Goal: Communication & Community: Answer question/provide support

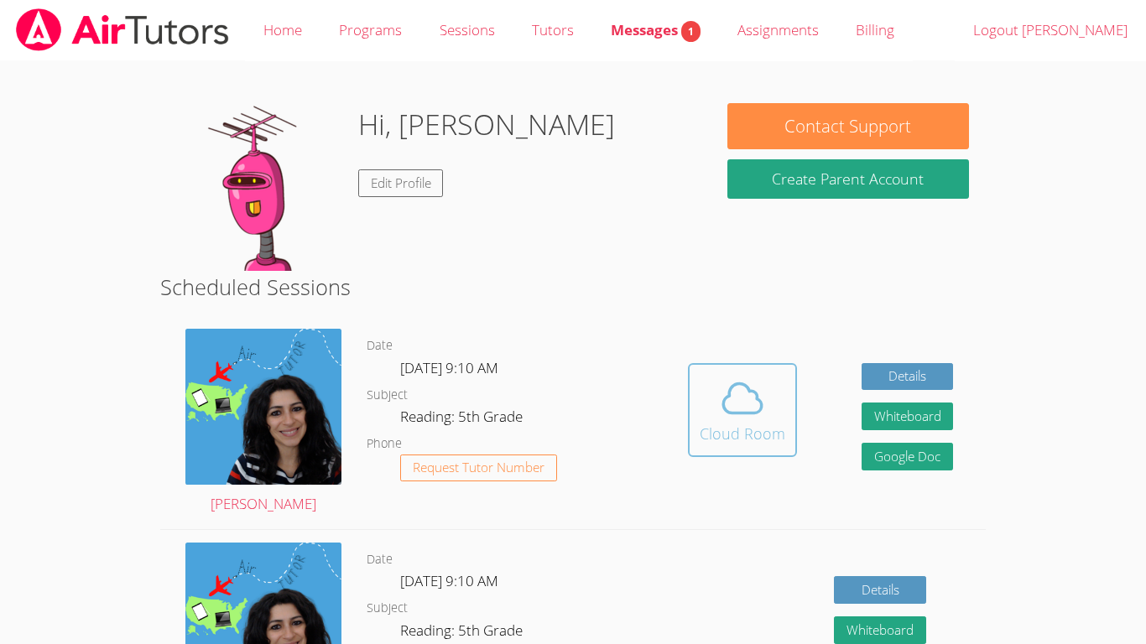
click at [785, 433] on button "Cloud Room" at bounding box center [742, 410] width 109 height 94
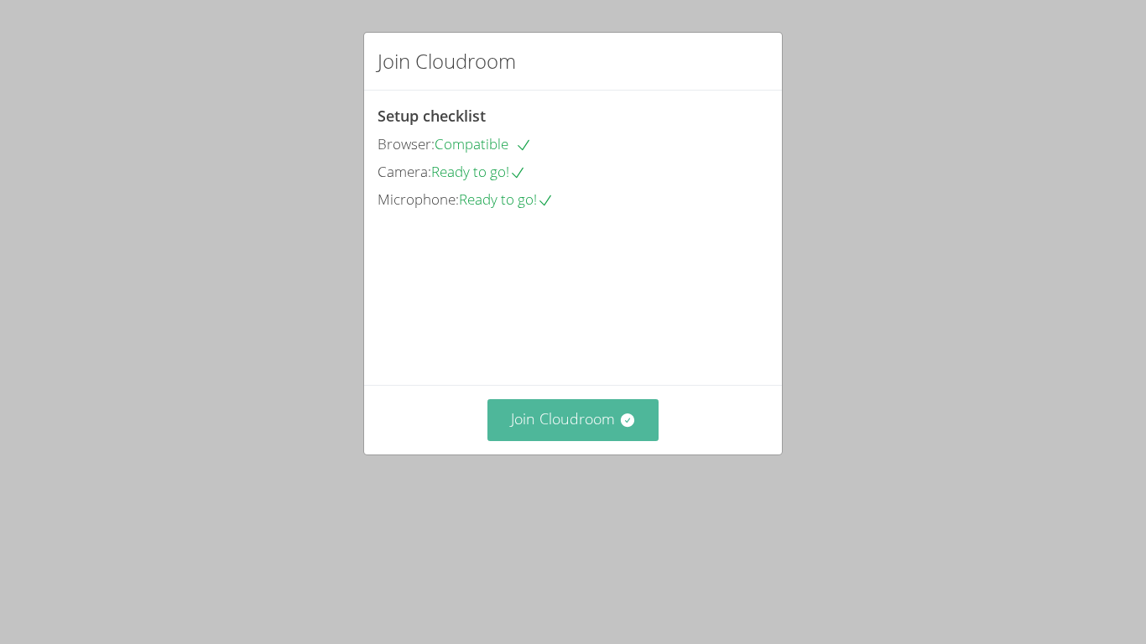
click at [595, 440] on button "Join Cloudroom" at bounding box center [573, 419] width 172 height 41
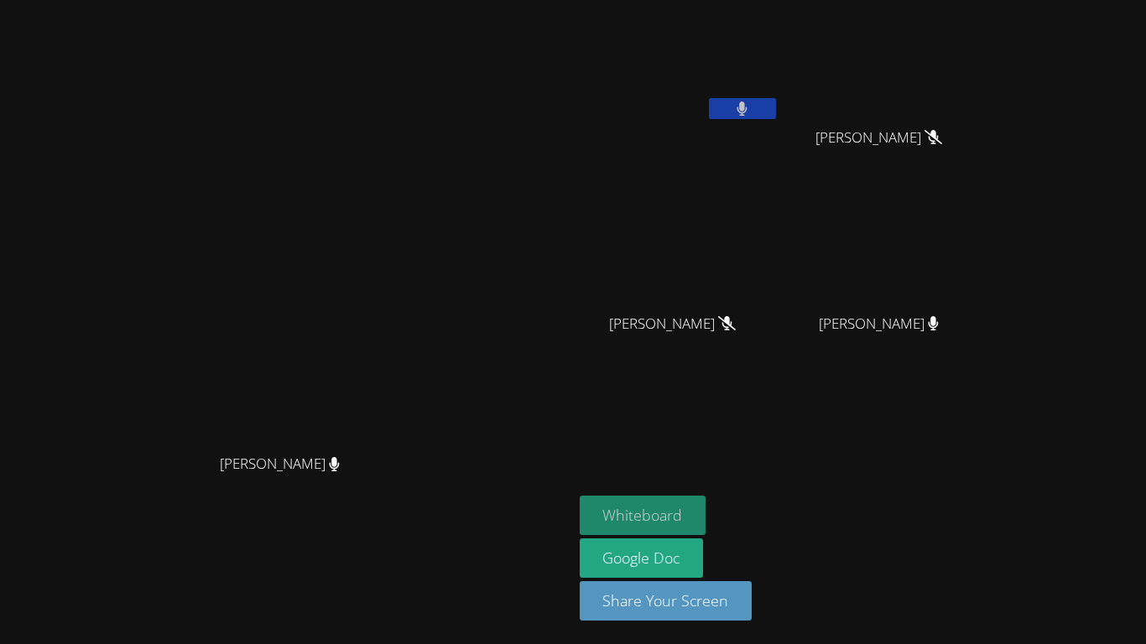
click at [706, 507] on button "Whiteboard" at bounding box center [643, 515] width 127 height 39
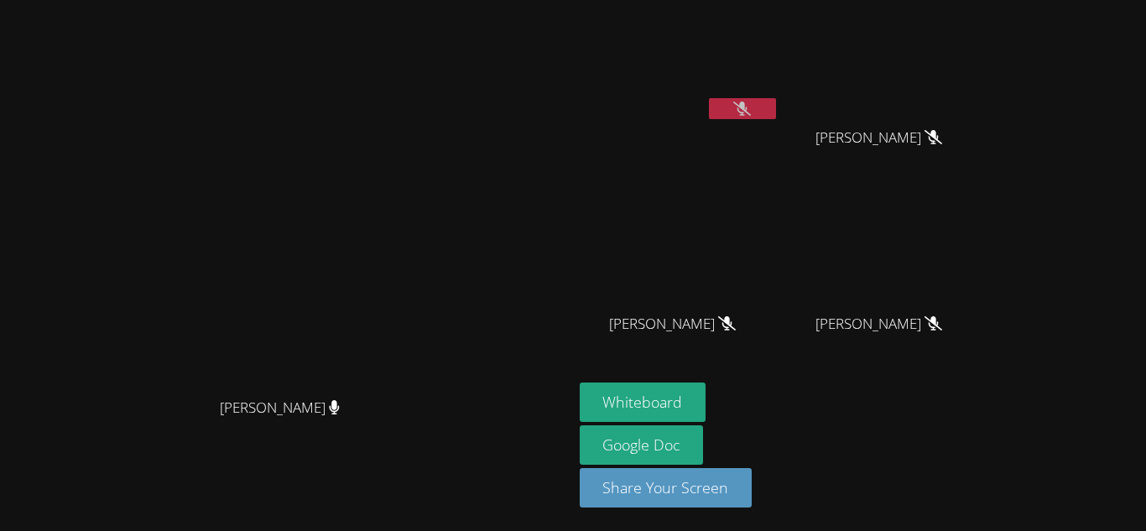
click at [751, 108] on icon at bounding box center [742, 109] width 18 height 14
click at [776, 104] on button at bounding box center [742, 108] width 67 height 21
click at [748, 111] on icon at bounding box center [743, 109] width 10 height 14
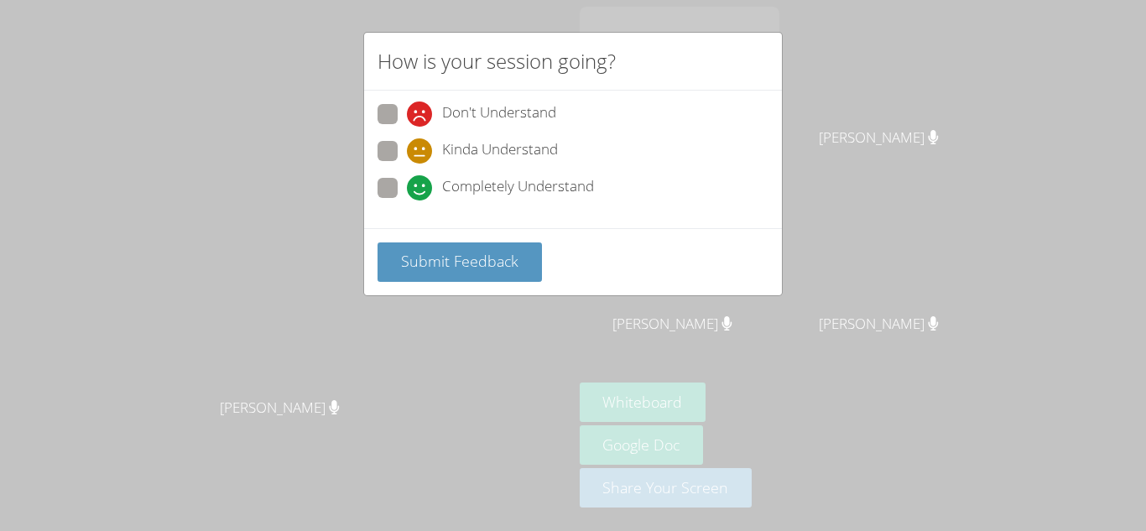
click at [505, 186] on span "Completely Understand" at bounding box center [518, 187] width 152 height 25
click at [421, 186] on input "Completely Understand" at bounding box center [414, 185] width 14 height 14
radio input "true"
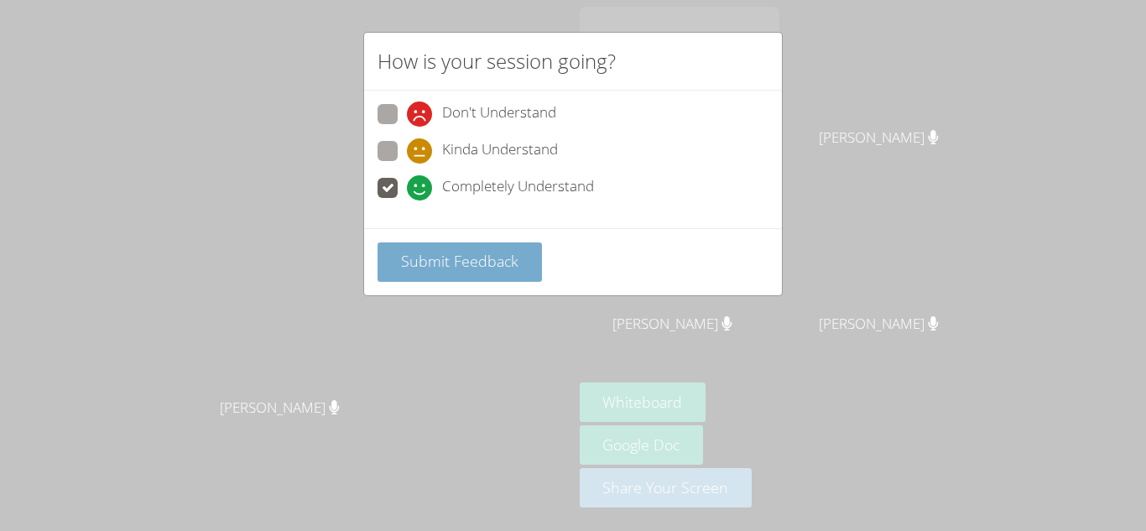
click at [501, 255] on span "Submit Feedback" at bounding box center [459, 261] width 117 height 20
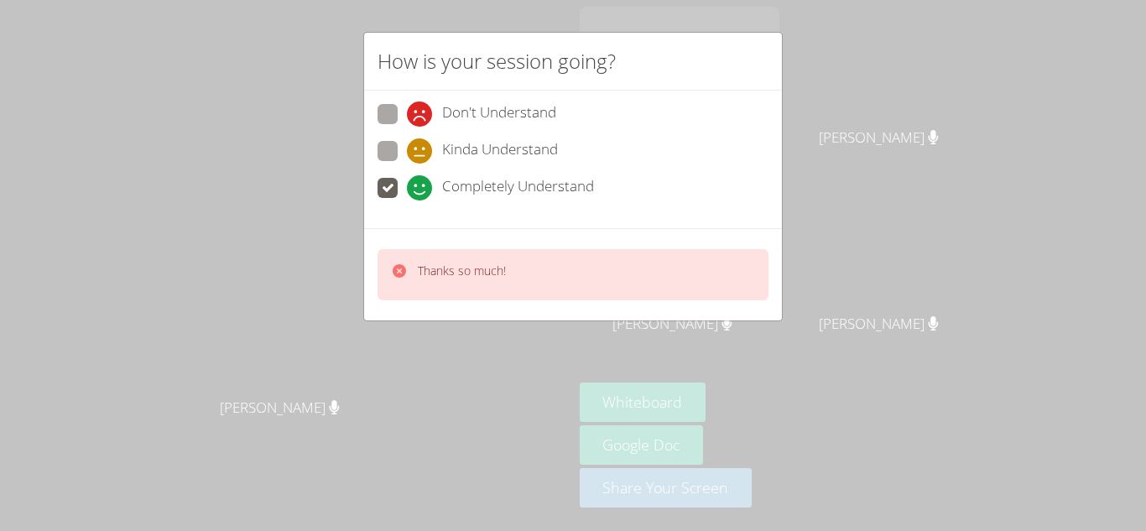
click at [836, 159] on div "How is your session going? Don't Understand Kinda Understand Completely Underst…" at bounding box center [573, 265] width 1146 height 531
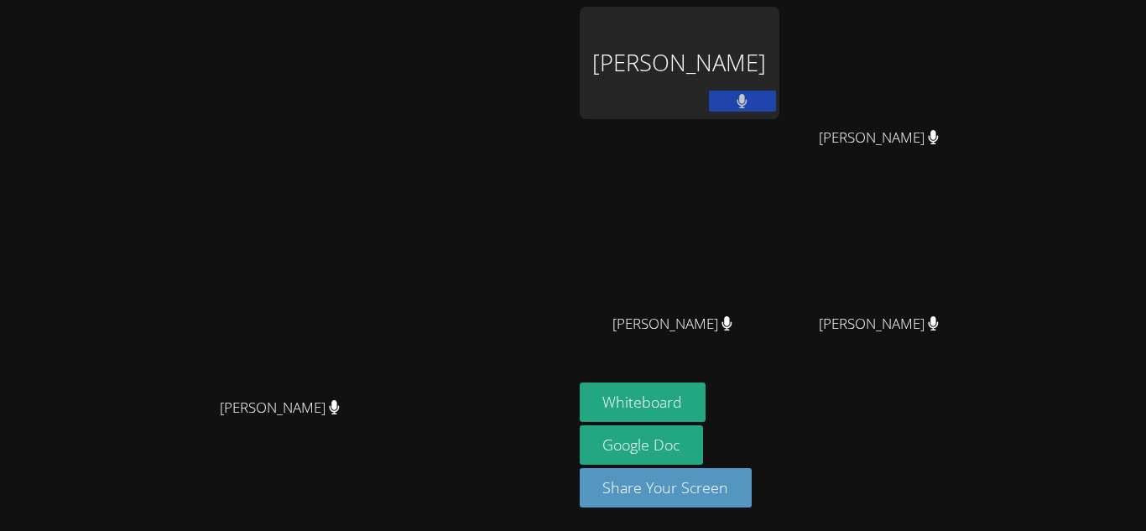
click at [779, 60] on div "[PERSON_NAME]" at bounding box center [680, 63] width 200 height 112
click at [779, 58] on div "[PERSON_NAME]" at bounding box center [680, 63] width 200 height 112
click at [779, 72] on div "[PERSON_NAME]" at bounding box center [680, 63] width 200 height 112
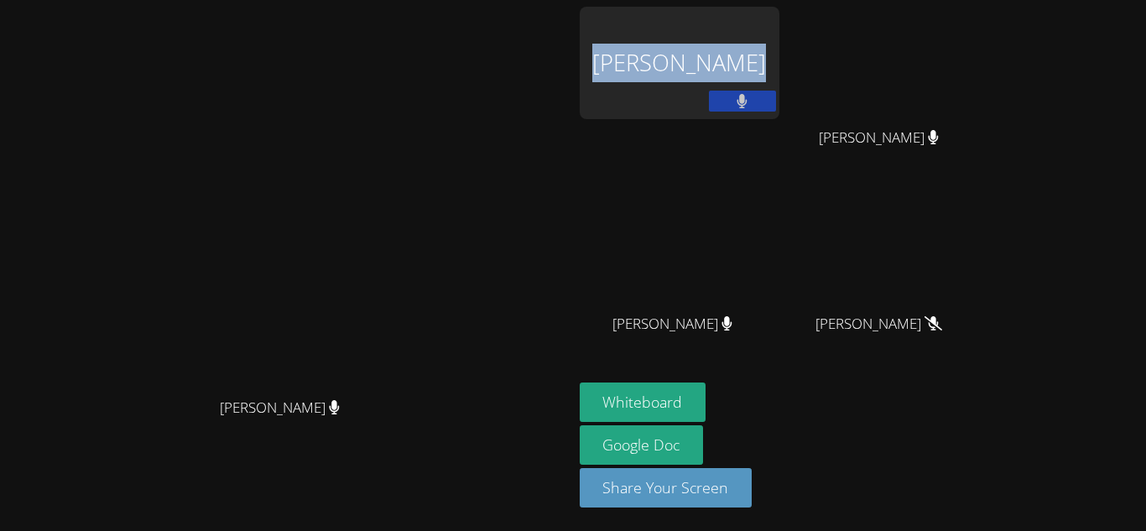
click at [779, 72] on div "[PERSON_NAME]" at bounding box center [680, 63] width 200 height 112
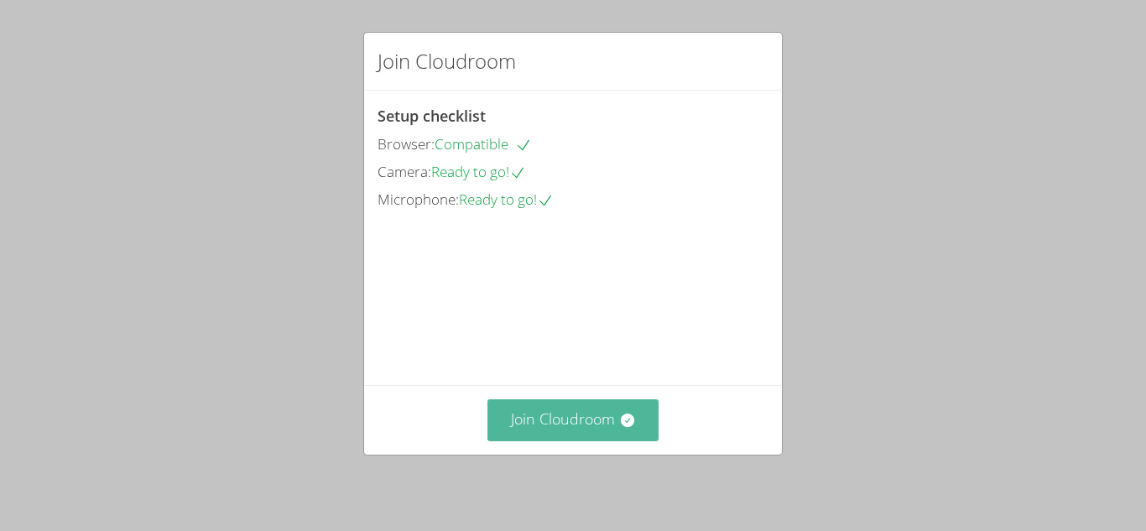
click at [580, 412] on button "Join Cloudroom" at bounding box center [573, 419] width 172 height 41
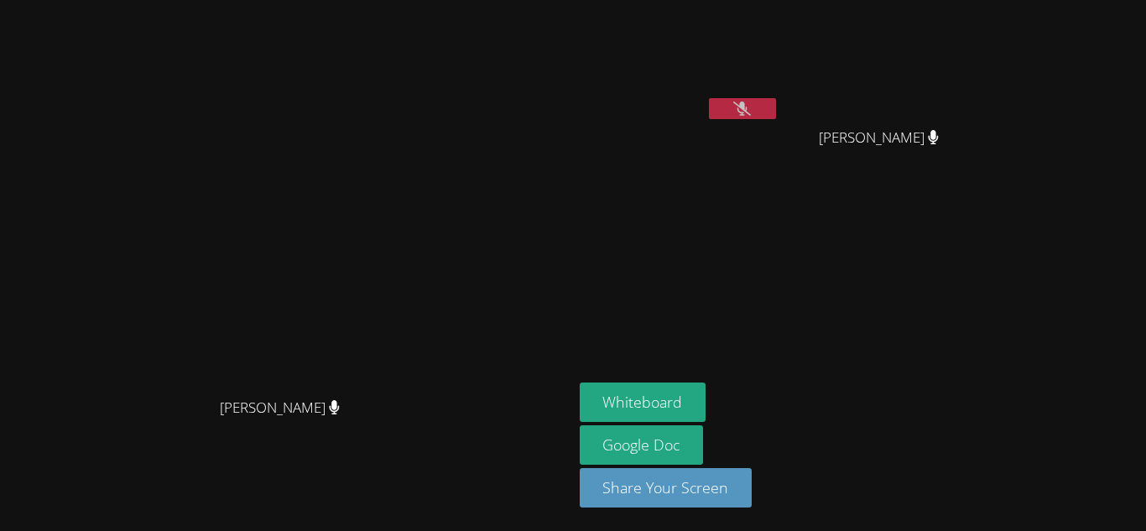
click at [776, 108] on button at bounding box center [742, 108] width 67 height 21
